Goal: Task Accomplishment & Management: Manage account settings

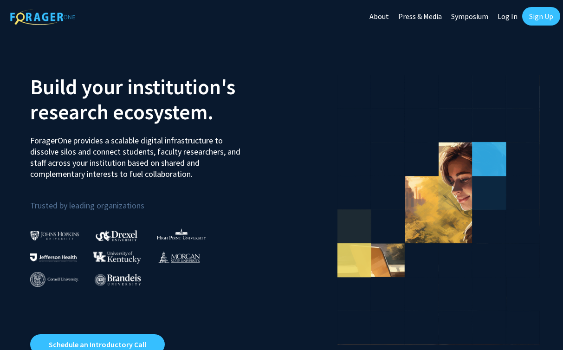
click at [509, 18] on link "Log In" at bounding box center [507, 16] width 29 height 32
select select
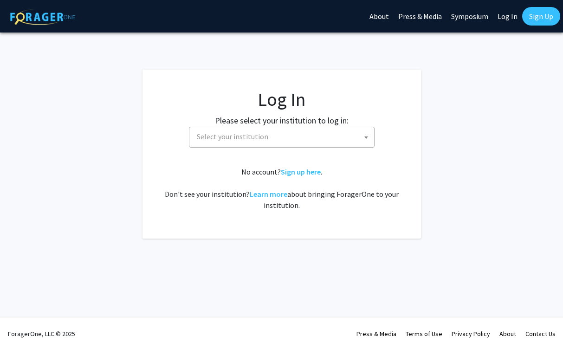
click at [262, 138] on span "Select your institution" at bounding box center [232, 136] width 71 height 9
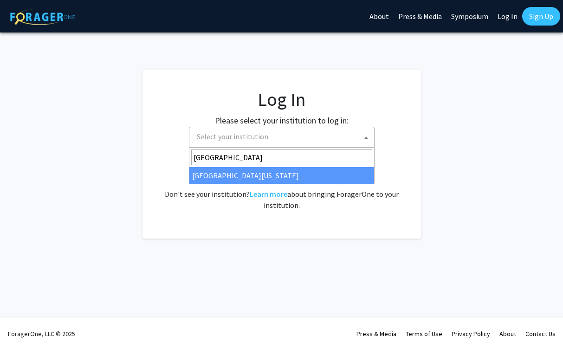
type input "University of Mi"
select select "33"
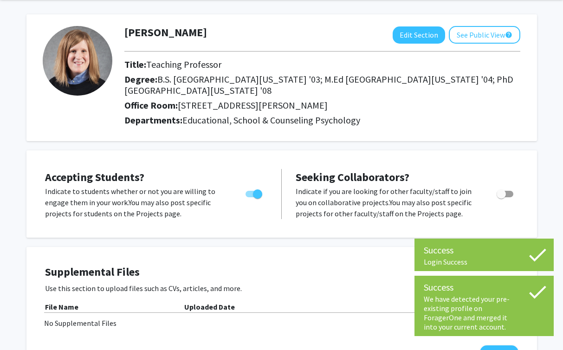
scroll to position [36, 0]
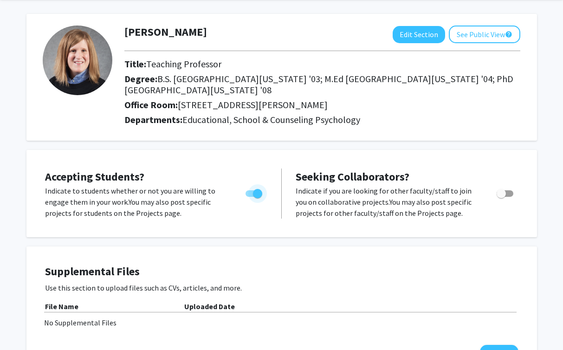
click at [257, 189] on span "Toggle" at bounding box center [257, 193] width 9 height 9
click at [250, 197] on input "Would you like to permit student requests?" at bounding box center [250, 197] width 0 height 0
checkbox input "false"
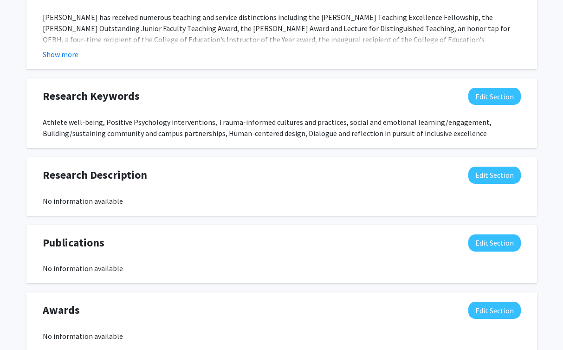
scroll to position [577, 0]
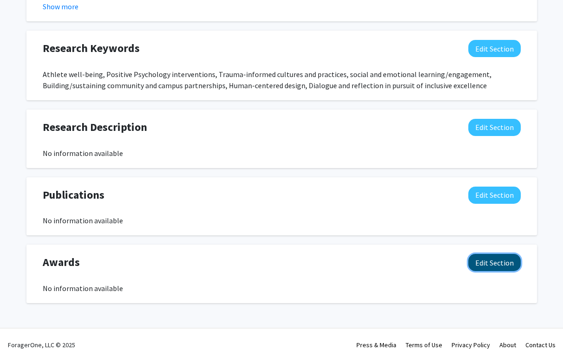
click at [490, 256] on button "Edit Section" at bounding box center [494, 262] width 52 height 17
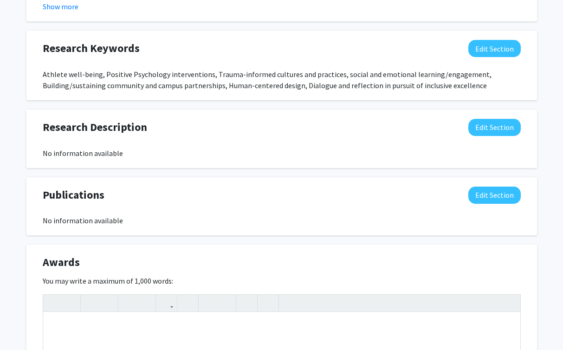
scroll to position [779, 0]
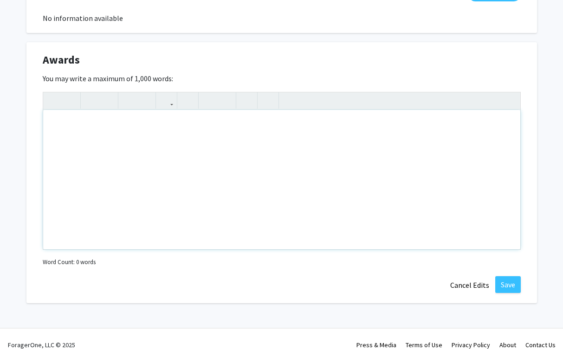
click at [173, 168] on div "Note to users with screen readers: Please deactivate our accessibility plugin f…" at bounding box center [281, 179] width 477 height 139
click at [175, 119] on p "[PERSON_NAME] Teaching Fellowship" at bounding box center [281, 124] width 458 height 11
click at [511, 276] on button "Save" at bounding box center [508, 284] width 26 height 17
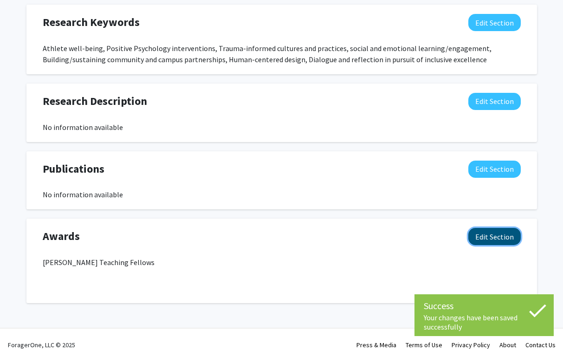
click at [484, 228] on button "Edit Section" at bounding box center [494, 236] width 52 height 17
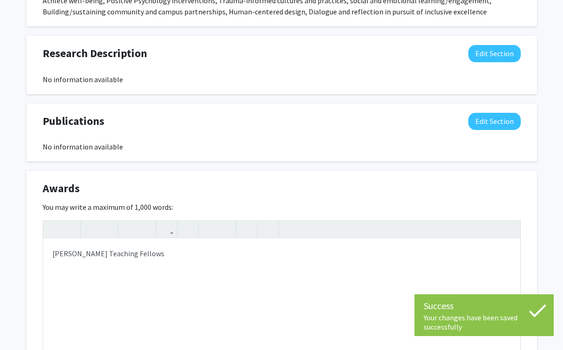
scroll to position [667, 0]
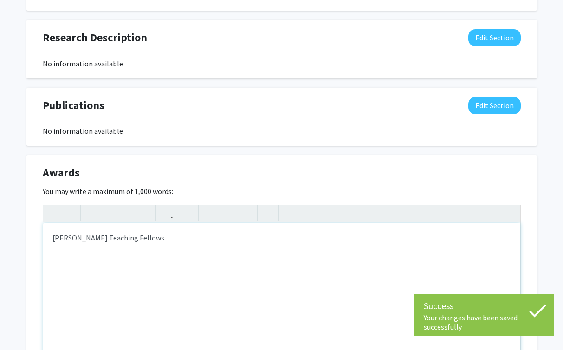
click at [170, 232] on p "William T. Kemper Teaching Fellows" at bounding box center [281, 237] width 458 height 11
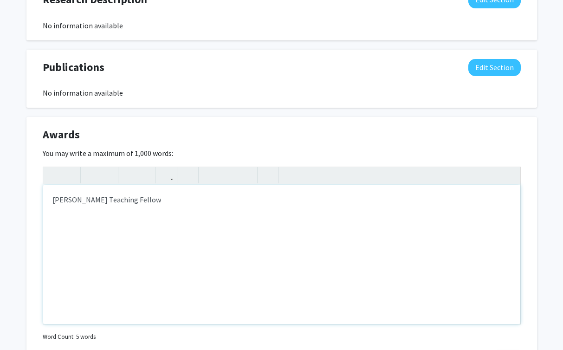
scroll to position [714, 0]
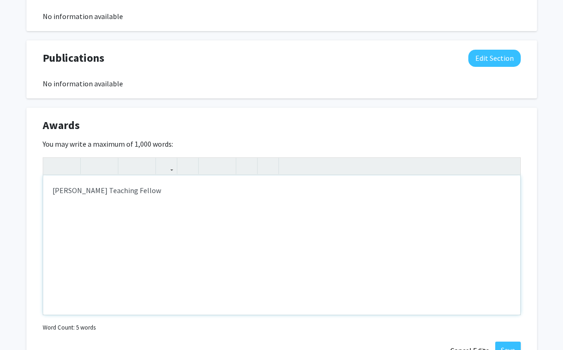
drag, startPoint x: 166, startPoint y: 184, endPoint x: 111, endPoint y: 181, distance: 55.3
click at [111, 185] on p "William T. Kemper Teaching Fellow" at bounding box center [281, 190] width 458 height 11
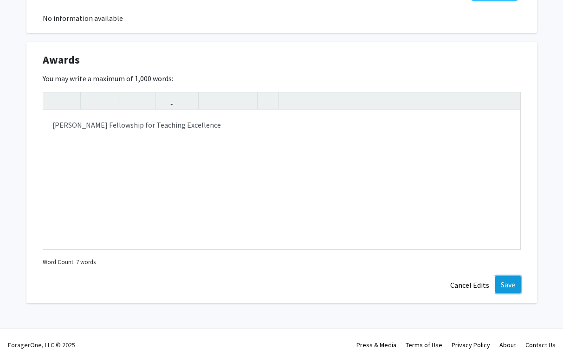
click at [504, 278] on button "Save" at bounding box center [508, 284] width 26 height 17
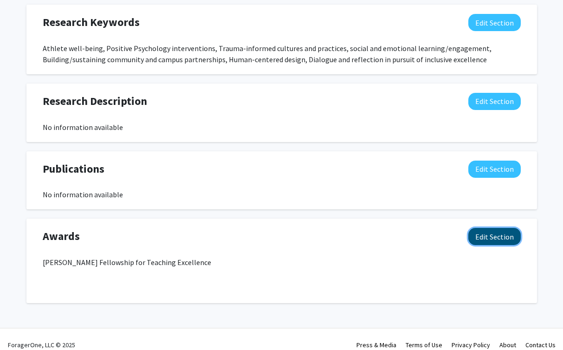
click at [494, 228] on button "Edit Section" at bounding box center [494, 236] width 52 height 17
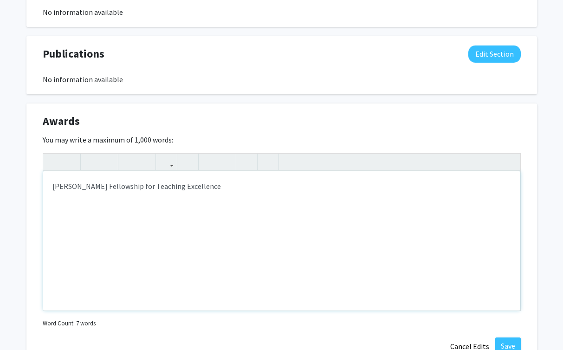
scroll to position [724, 0]
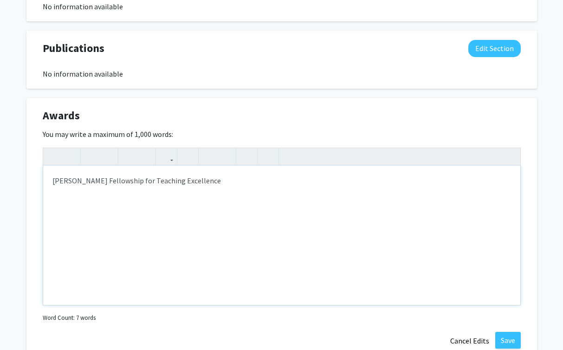
click at [295, 175] on div "William T. Kemper Fellowship for Teaching Excellence" at bounding box center [281, 235] width 477 height 139
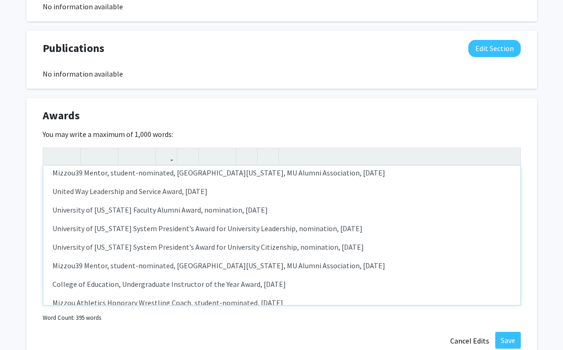
scroll to position [0, 0]
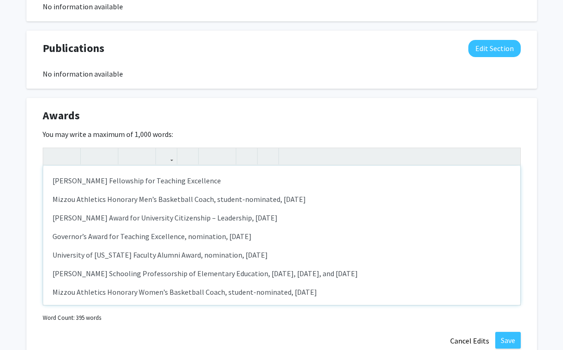
drag, startPoint x: 343, startPoint y: 185, endPoint x: 29, endPoint y: 185, distance: 314.0
click at [29, 185] on div "Awards Edit Section You may write a maximum of 1,000 words: William T. Kemper F…" at bounding box center [281, 228] width 510 height 261
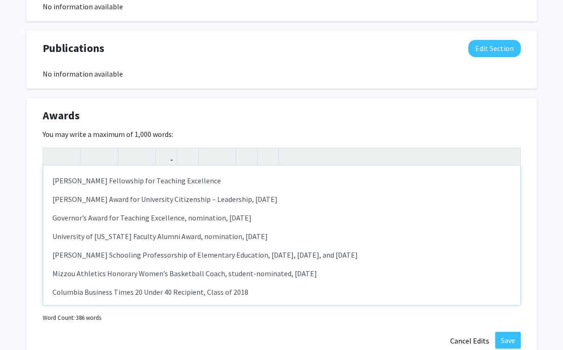
drag, startPoint x: 267, startPoint y: 205, endPoint x: 0, endPoint y: 209, distance: 266.3
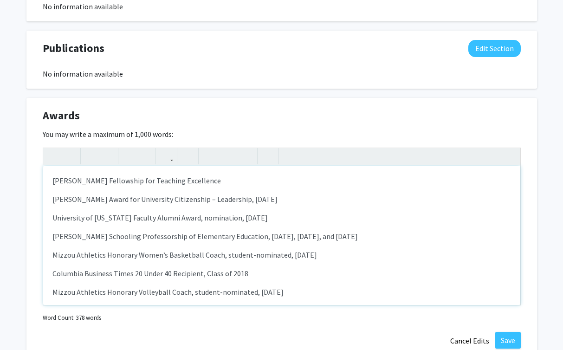
drag, startPoint x: 293, startPoint y: 207, endPoint x: 4, endPoint y: 205, distance: 289.5
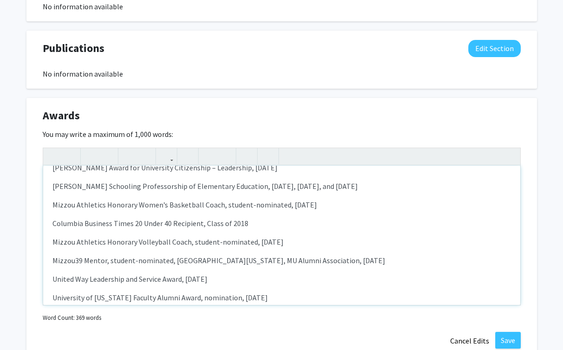
scroll to position [32, 0]
drag, startPoint x: 336, startPoint y: 195, endPoint x: 47, endPoint y: 186, distance: 289.1
click at [47, 186] on div "William T. Kemper Fellowship for Teaching Excellence Provost’s Award for Univer…" at bounding box center [281, 235] width 477 height 139
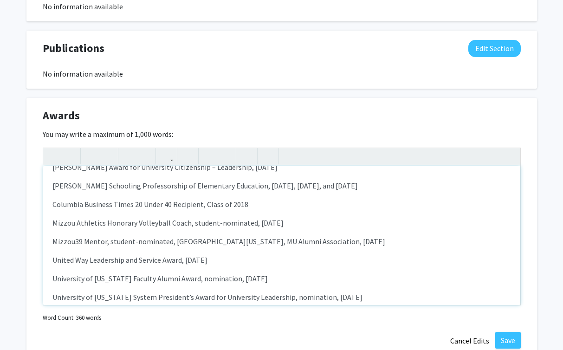
drag, startPoint x: 310, startPoint y: 212, endPoint x: 34, endPoint y: 210, distance: 276.5
click at [34, 210] on div "Awards Edit Section You may write a maximum of 1,000 words: William T. Kemper F…" at bounding box center [281, 228] width 510 height 261
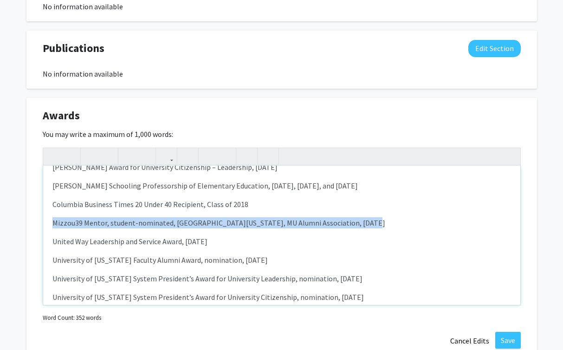
drag, startPoint x: 363, startPoint y: 210, endPoint x: 42, endPoint y: 205, distance: 321.5
click at [42, 205] on div "Awards Edit Section You may write a maximum of 1,000 words: William T. Kemper F…" at bounding box center [281, 228] width 510 height 261
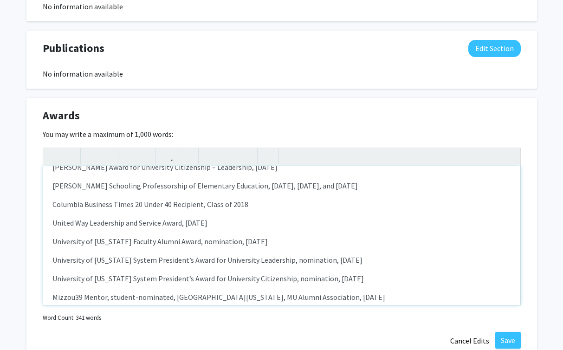
drag, startPoint x: 288, startPoint y: 232, endPoint x: 9, endPoint y: 224, distance: 278.9
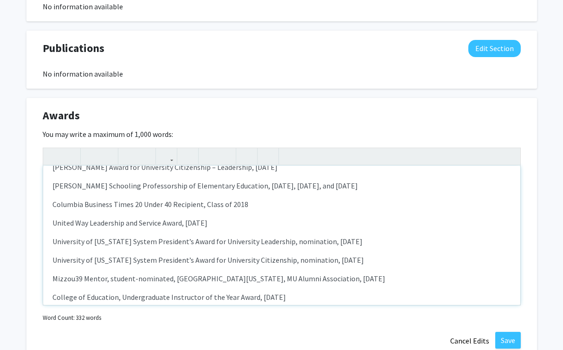
drag, startPoint x: 379, startPoint y: 246, endPoint x: 40, endPoint y: 224, distance: 339.8
click at [40, 224] on div "Awards Edit Section You may write a maximum of 1,000 words: William T. Kemper F…" at bounding box center [281, 228] width 510 height 261
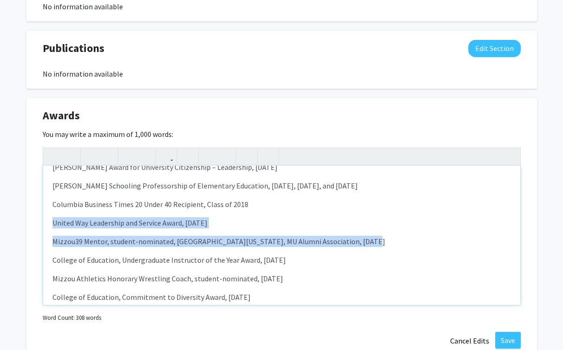
drag, startPoint x: 368, startPoint y: 225, endPoint x: 39, endPoint y: 217, distance: 329.4
click at [39, 217] on div "Awards Edit Section You may write a maximum of 1,000 words: William T. Kemper F…" at bounding box center [281, 228] width 510 height 261
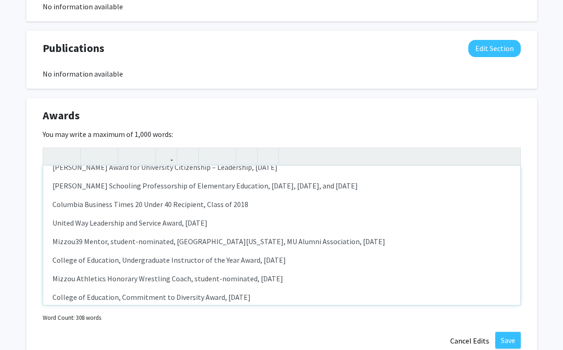
click at [371, 199] on div "William T. Kemper Fellowship for Teaching Excellence Provost’s Award for Univer…" at bounding box center [281, 235] width 477 height 139
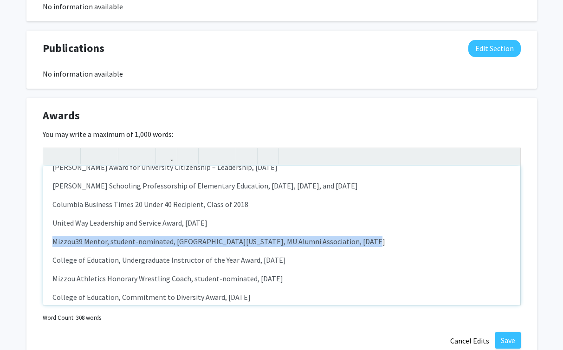
drag, startPoint x: 363, startPoint y: 229, endPoint x: 37, endPoint y: 222, distance: 326.6
click at [37, 222] on div "Awards Edit Section You may write a maximum of 1,000 words: William T. Kemper F…" at bounding box center [281, 228] width 510 height 261
click at [361, 236] on p "Mizzou39 Mentor, student-nominated, University of Missouri, MU Alumni Associati…" at bounding box center [281, 241] width 458 height 11
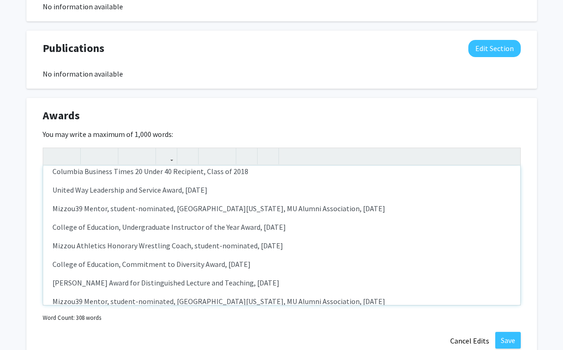
scroll to position [65, 0]
drag, startPoint x: 304, startPoint y: 236, endPoint x: 67, endPoint y: 224, distance: 237.3
click at [67, 224] on div "William T. Kemper Fellowship for Teaching Excellence Provost’s Award for Univer…" at bounding box center [281, 235] width 477 height 139
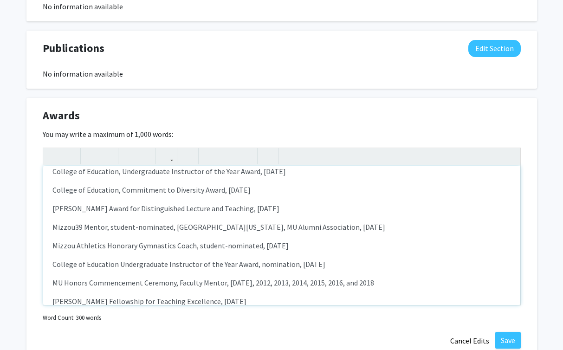
scroll to position [125, 0]
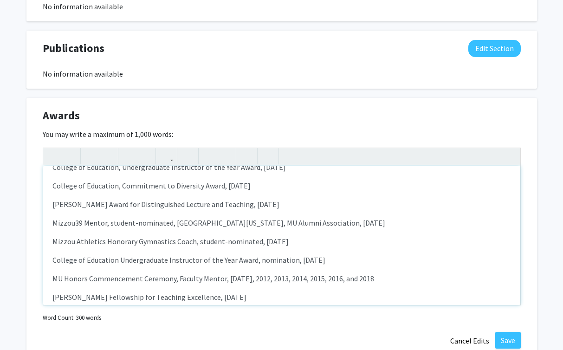
click at [192, 236] on p "Mizzou Athletics Honorary Gymnastics Coach, student-nominated, February 2015" at bounding box center [281, 241] width 458 height 11
drag, startPoint x: 325, startPoint y: 232, endPoint x: 94, endPoint y: 225, distance: 231.1
click at [94, 236] on p "Mizzou Athletics Honorary Gymnastics Coach, student-nominated, February 2015" at bounding box center [281, 241] width 458 height 11
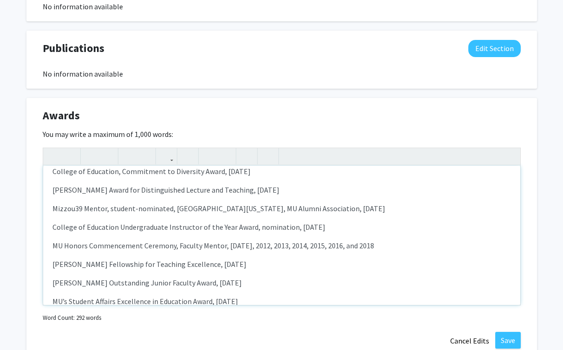
scroll to position [144, 0]
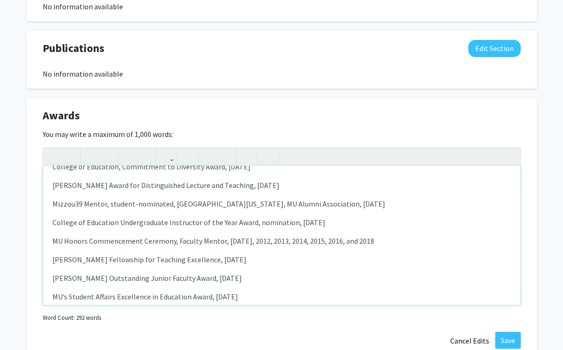
drag, startPoint x: 384, startPoint y: 230, endPoint x: 31, endPoint y: 222, distance: 352.6
click at [31, 222] on div "Awards Edit Section You may write a maximum of 1,000 words: William T. Kemper F…" at bounding box center [281, 228] width 510 height 261
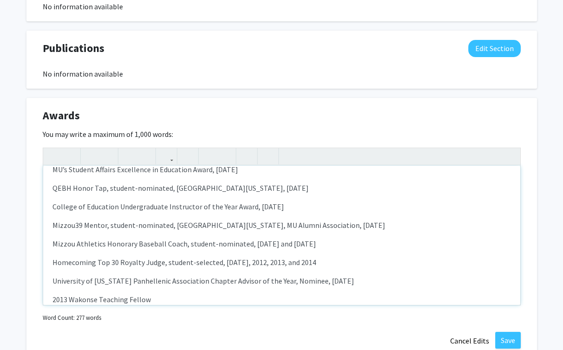
scroll to position [264, 0]
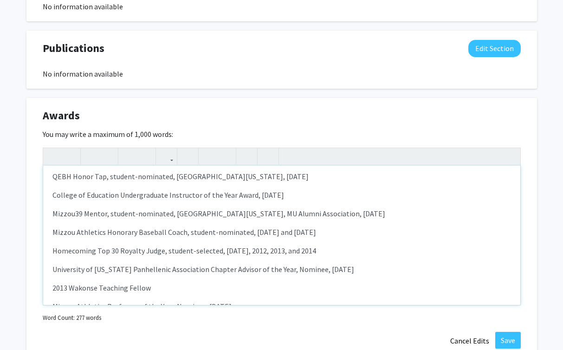
drag, startPoint x: 337, startPoint y: 238, endPoint x: 30, endPoint y: 217, distance: 307.3
click at [30, 217] on div "Awards Edit Section You may write a maximum of 1,000 words: William T. Kemper F…" at bounding box center [281, 228] width 510 height 261
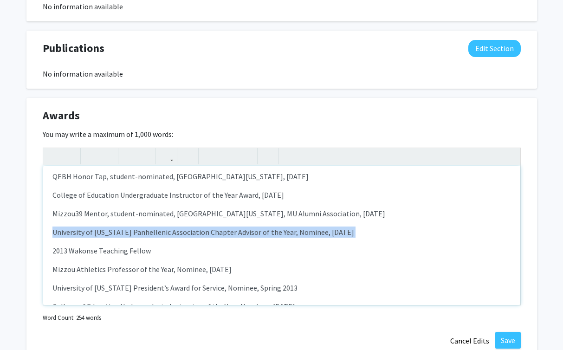
drag, startPoint x: 373, startPoint y: 213, endPoint x: 91, endPoint y: 228, distance: 282.9
click at [91, 228] on div "William T. Kemper Fellowship for Teaching Excellence Provost’s Award for Univer…" at bounding box center [281, 235] width 477 height 139
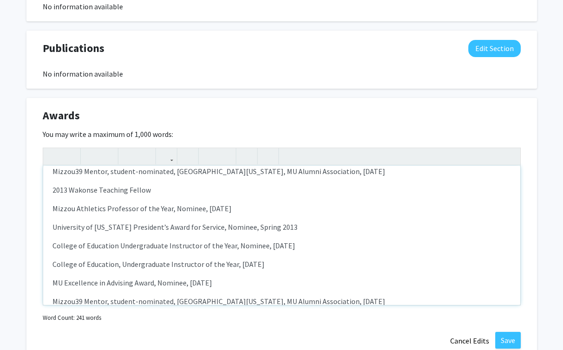
scroll to position [307, 0]
click at [202, 202] on p "Mizzou Athletics Professor of the Year, Nominee, May 2013" at bounding box center [281, 207] width 458 height 11
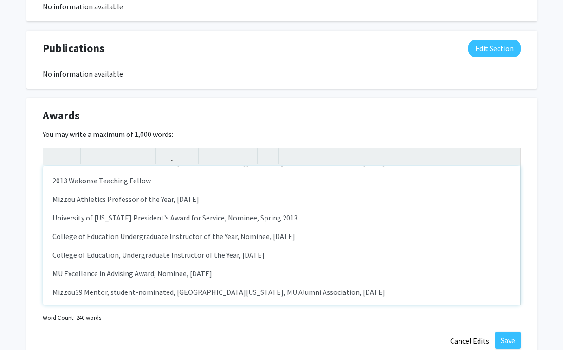
drag, startPoint x: 323, startPoint y: 229, endPoint x: 47, endPoint y: 203, distance: 277.7
click at [47, 203] on div "William T. Kemper Fellowship for Teaching Excellence Provost’s Award for Univer…" at bounding box center [281, 235] width 477 height 139
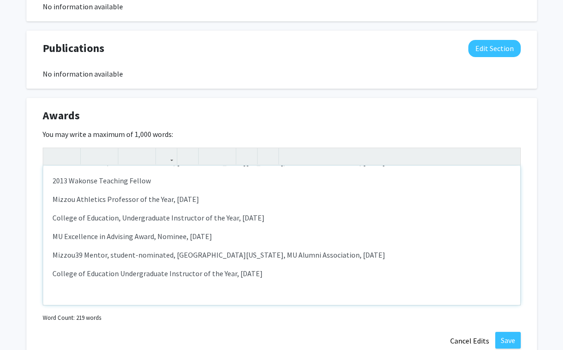
scroll to position [317, 0]
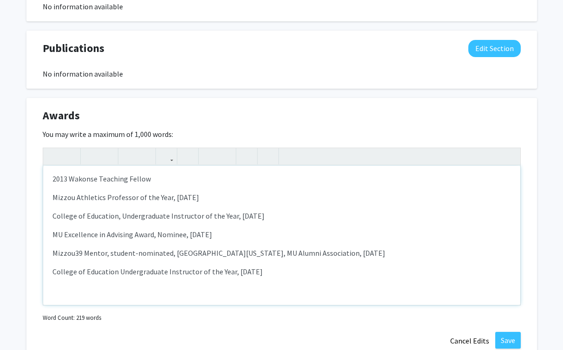
drag, startPoint x: 269, startPoint y: 224, endPoint x: 39, endPoint y: 221, distance: 230.1
click at [39, 221] on div "Awards Edit Section You may write a maximum of 1,000 words: William T. Kemper F…" at bounding box center [281, 228] width 510 height 261
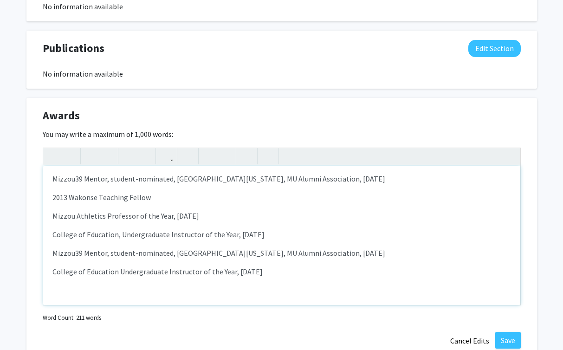
scroll to position [299, 0]
click at [205, 282] on div "William T. Kemper Fellowship for Teaching Excellence Provost’s Award for Univer…" at bounding box center [281, 235] width 477 height 139
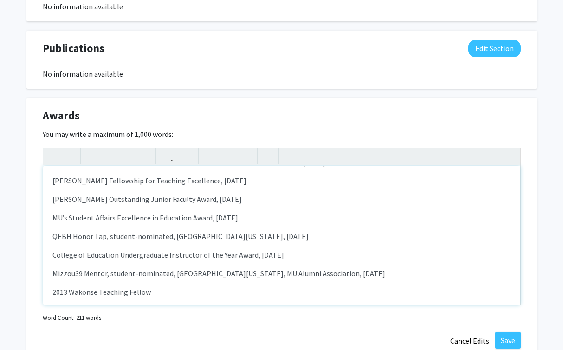
scroll to position [0, 0]
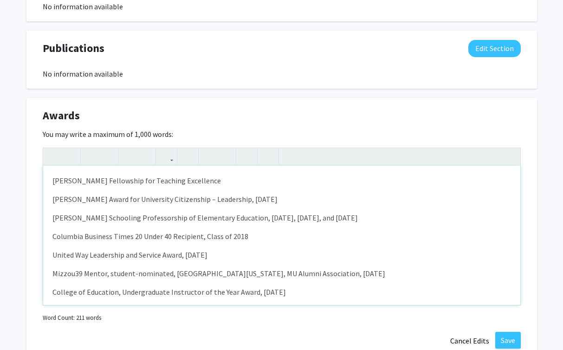
drag, startPoint x: 229, startPoint y: 172, endPoint x: 37, endPoint y: 172, distance: 192.0
click at [37, 172] on div "Awards Edit Section You may write a maximum of 1,000 words: William T. Kemper F…" at bounding box center [281, 228] width 510 height 261
type textarea "<p><span style="font-size: 1rem;">Provost’s Award for University Citizenship – …"
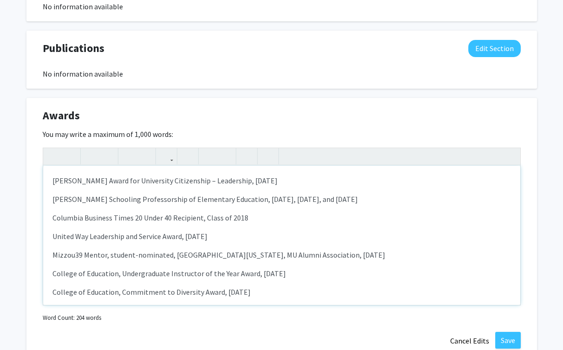
scroll to position [779, 0]
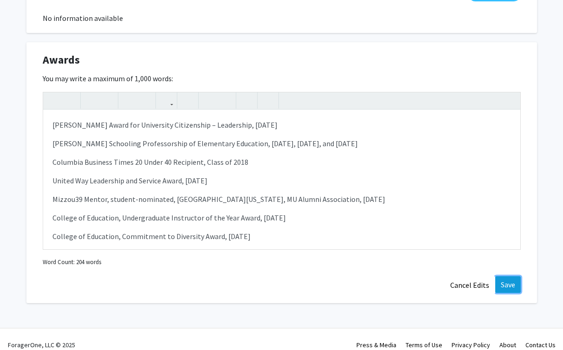
click at [500, 276] on button "Save" at bounding box center [508, 284] width 26 height 17
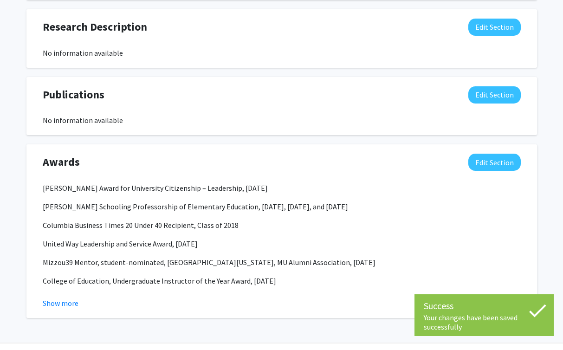
scroll to position [692, 0]
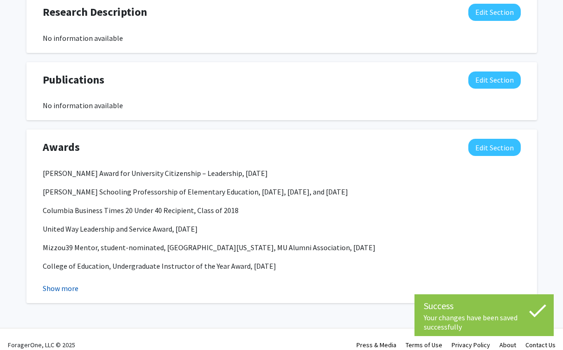
click at [72, 282] on button "Show more" at bounding box center [61, 287] width 36 height 11
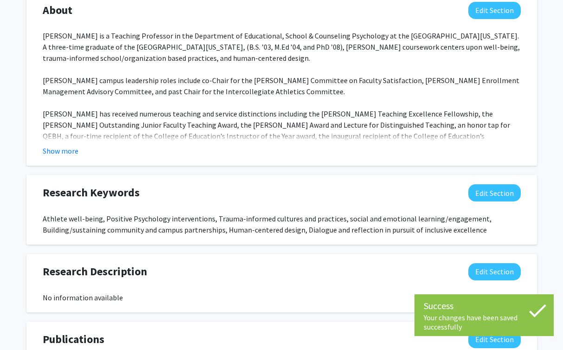
scroll to position [0, 0]
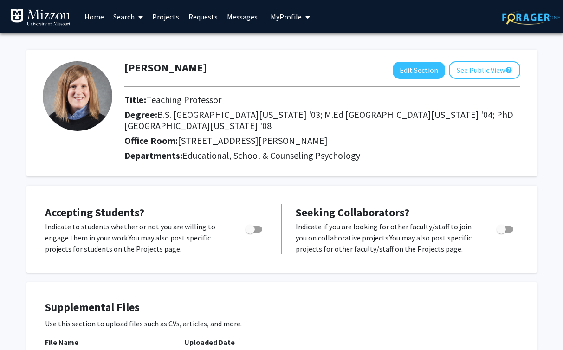
click at [296, 15] on span "My Profile" at bounding box center [285, 16] width 31 height 9
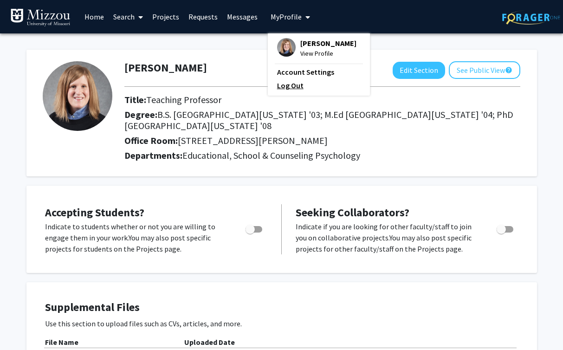
click at [283, 86] on link "Log Out" at bounding box center [318, 85] width 83 height 11
